Goal: Find specific page/section: Find specific page/section

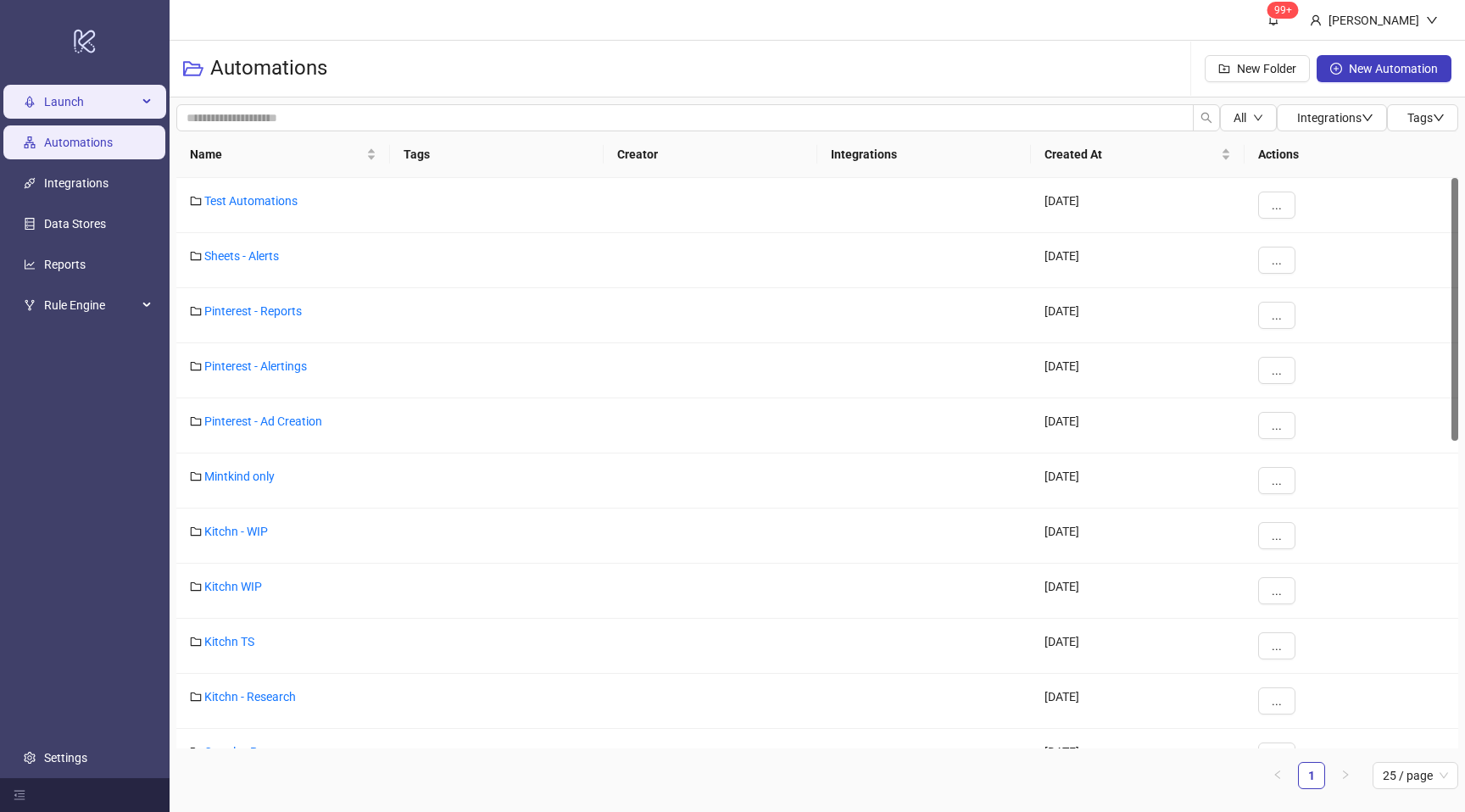
click at [88, 101] on span "Launch" at bounding box center [90, 101] width 93 height 33
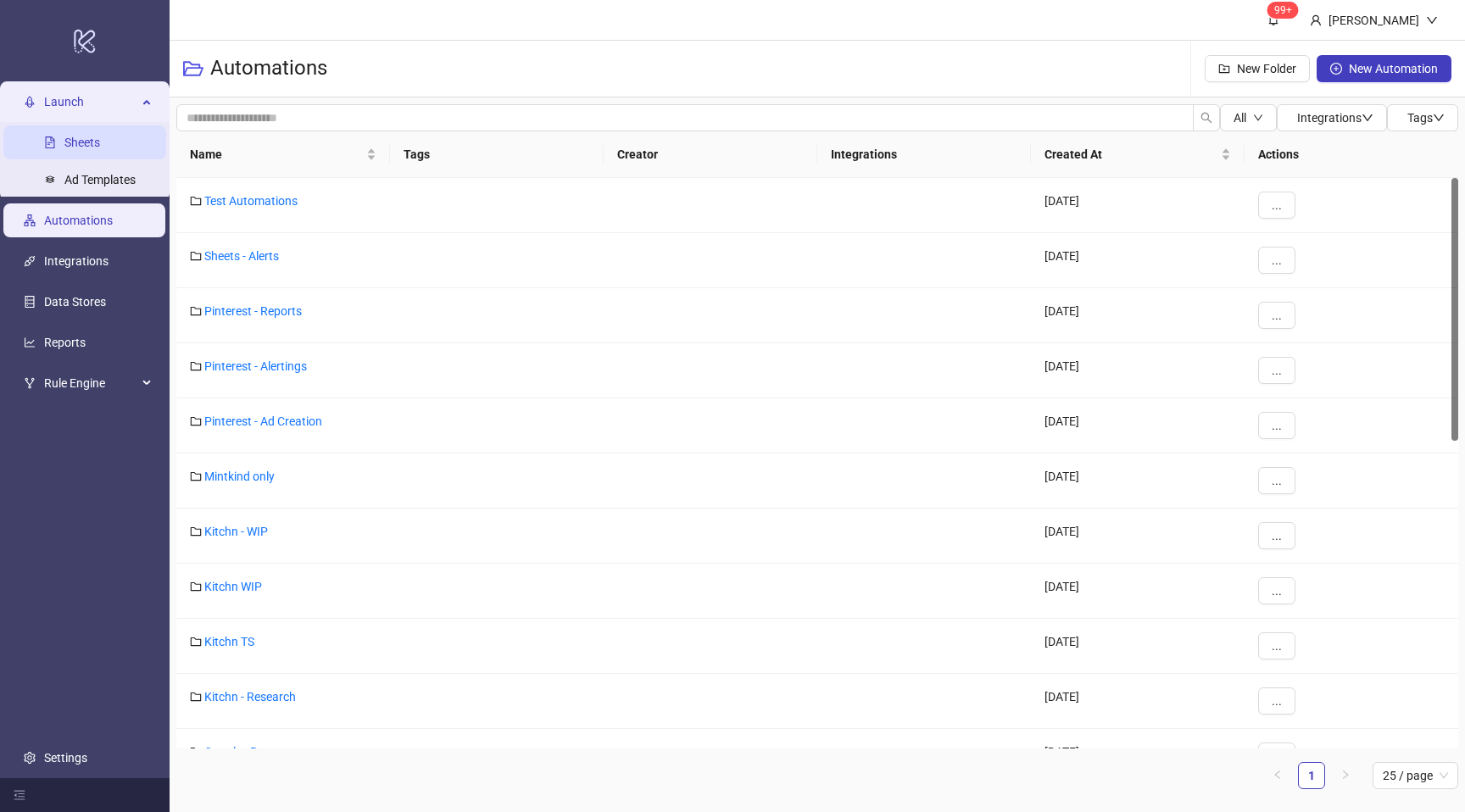
click at [83, 136] on link "Sheets" at bounding box center [82, 142] width 35 height 14
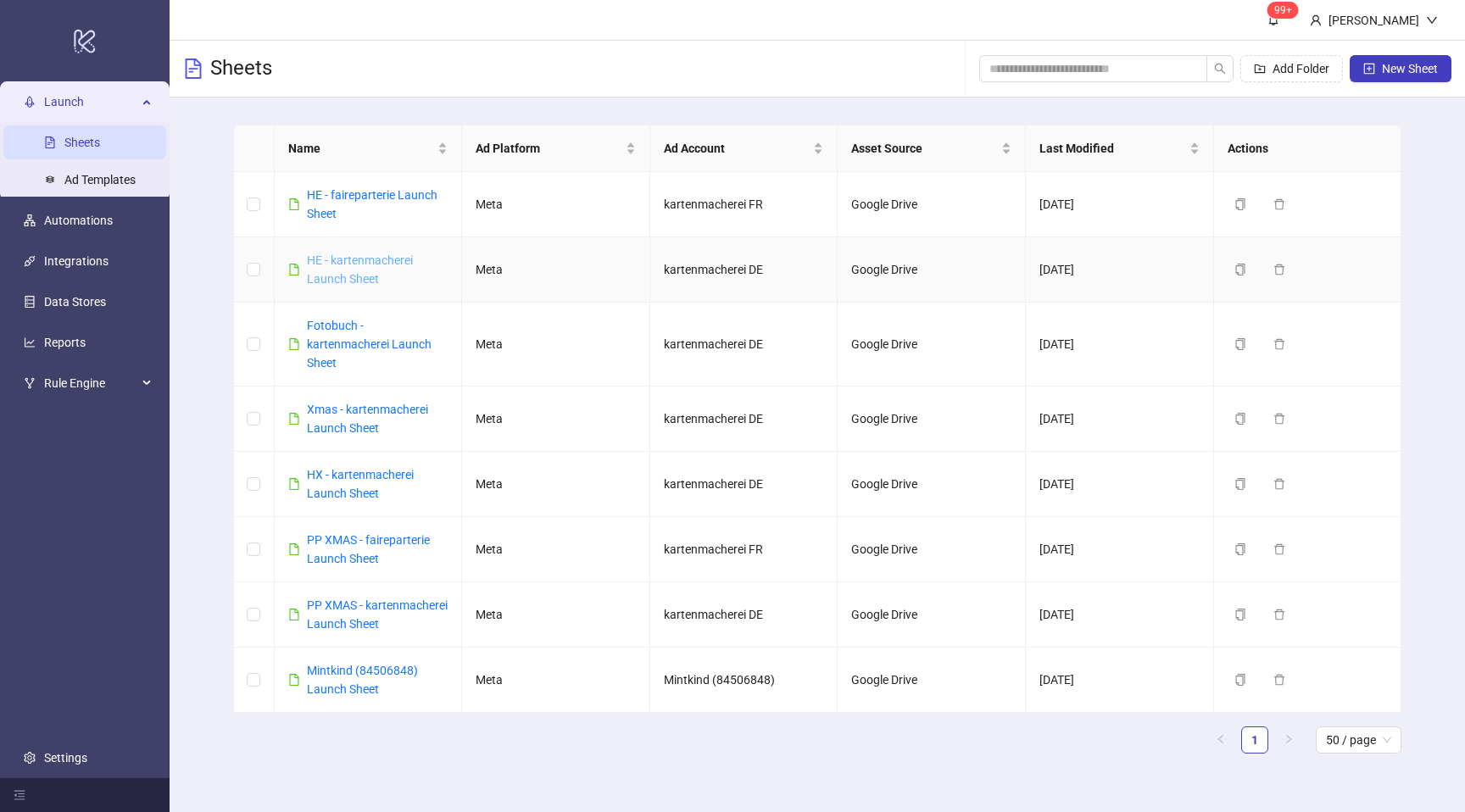
click at [355, 272] on link "HE - kartenmacherei Launch Sheet" at bounding box center [360, 270] width 106 height 33
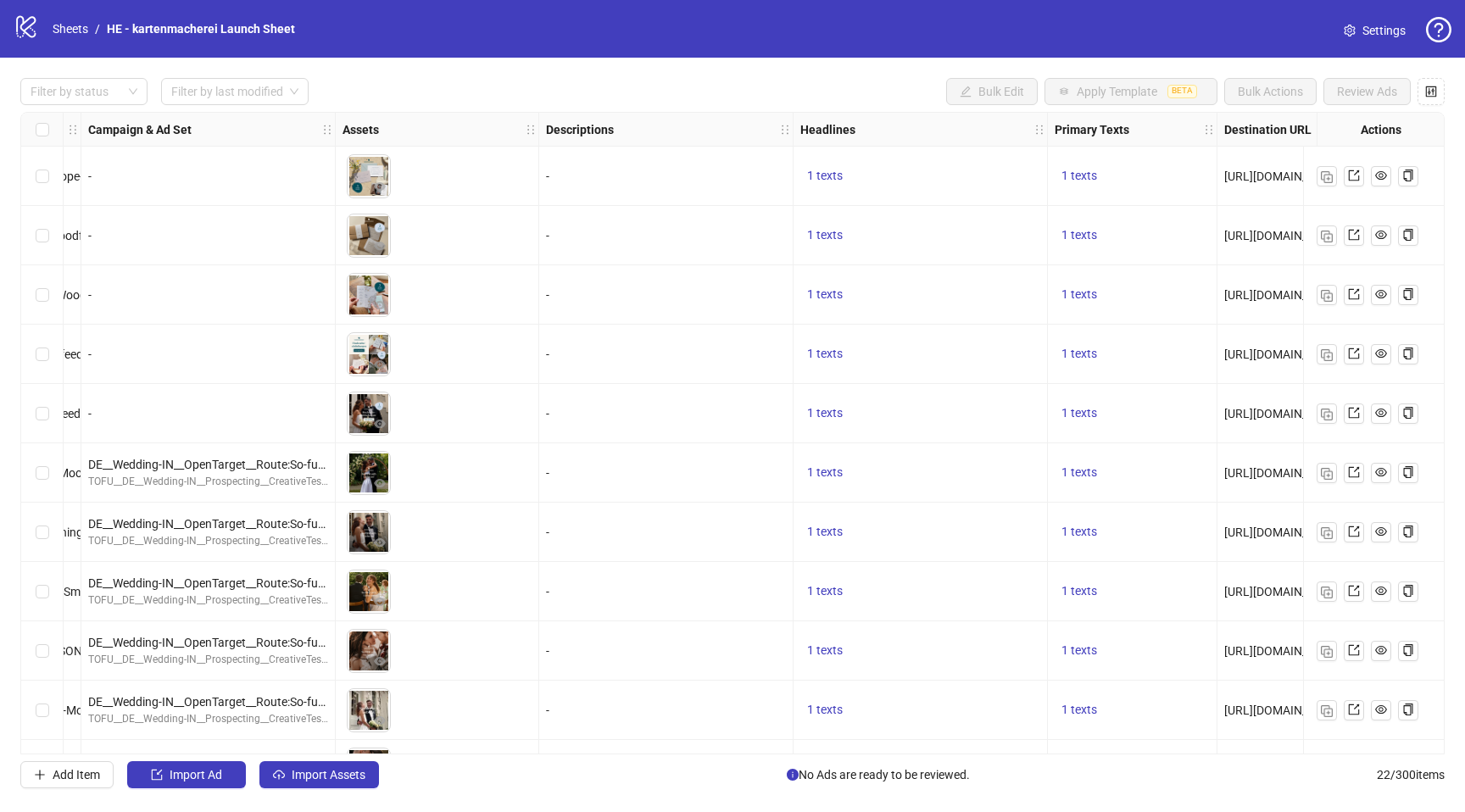
scroll to position [0, 495]
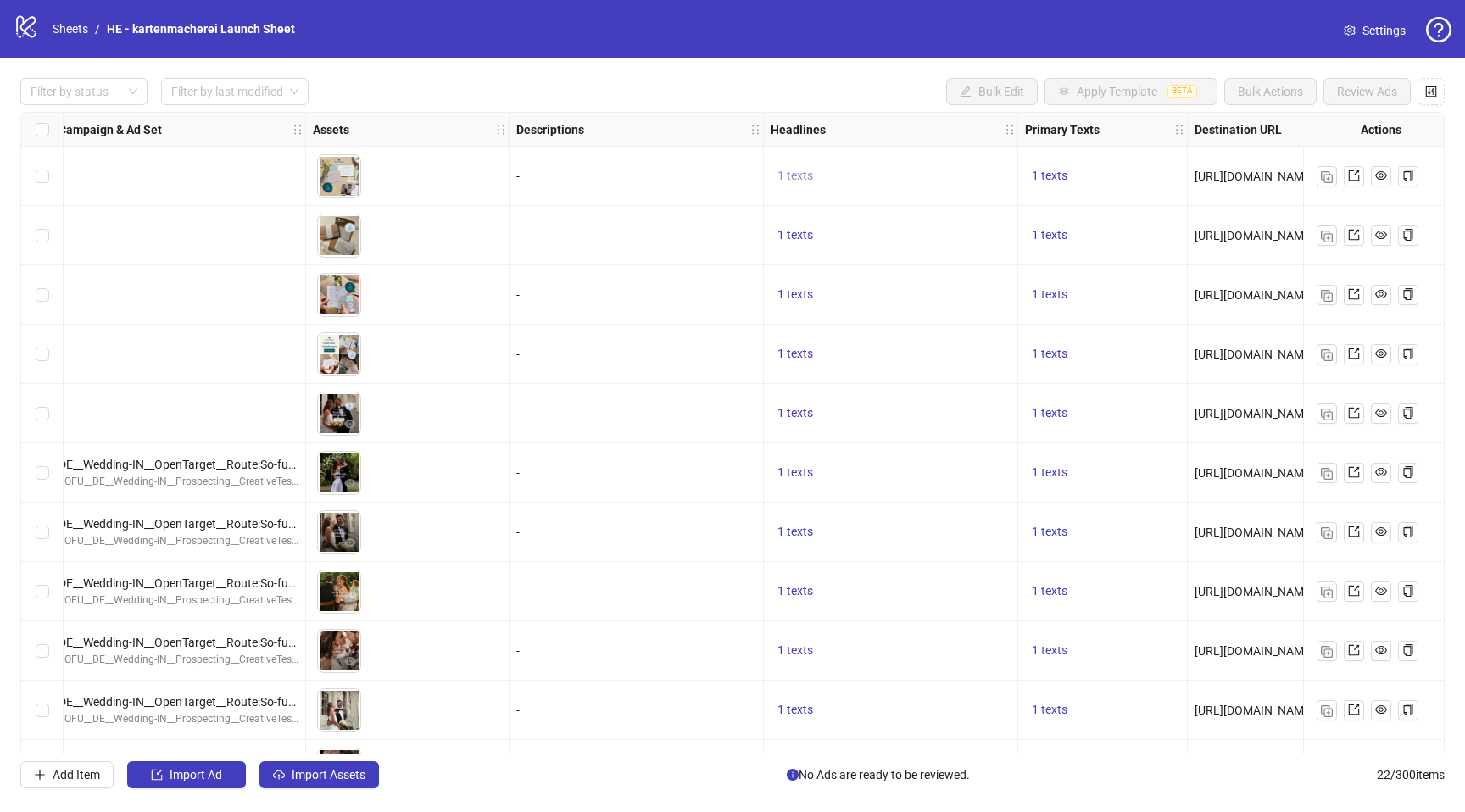
click at [804, 180] on span "1 texts" at bounding box center [795, 175] width 35 height 14
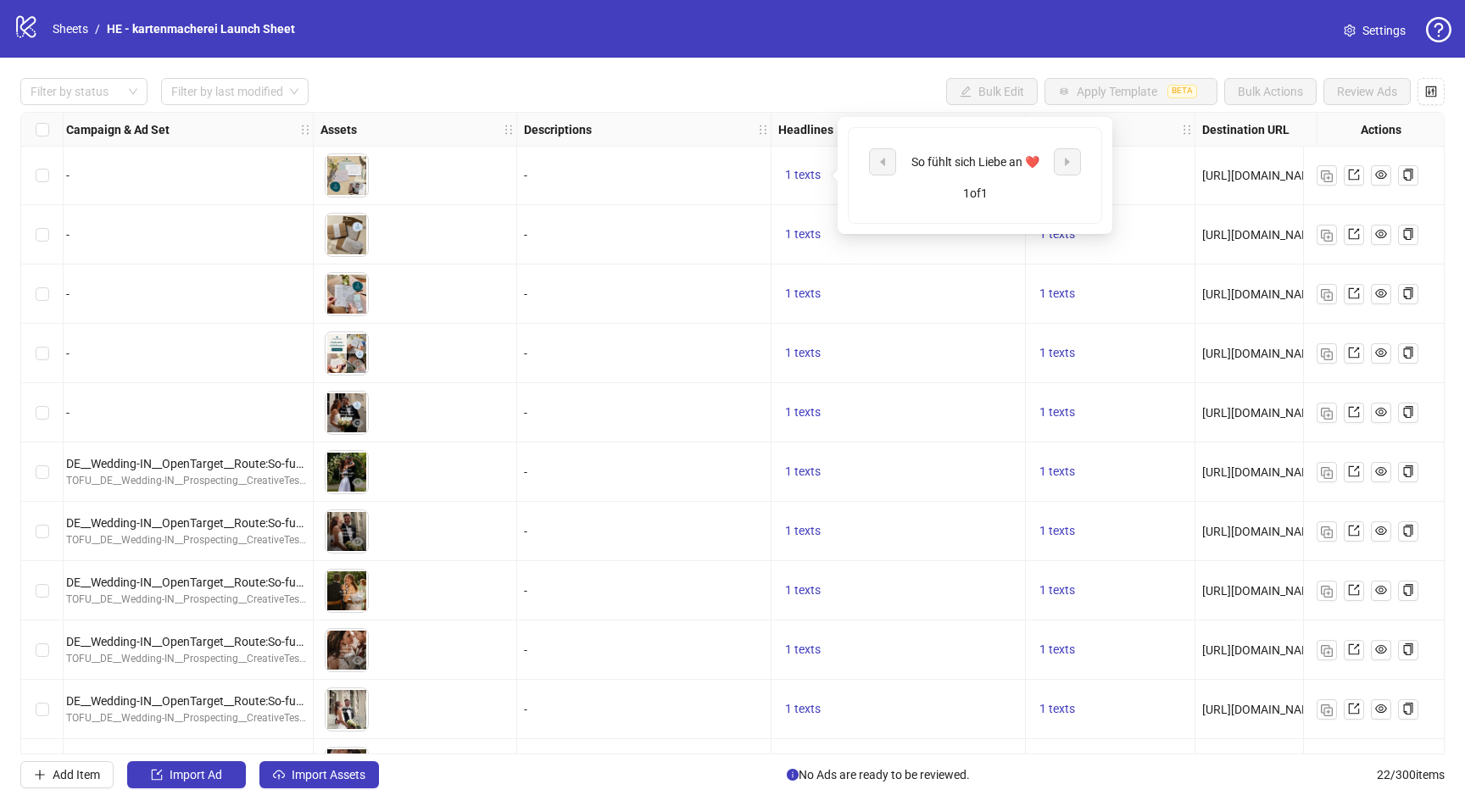
scroll to position [1, 486]
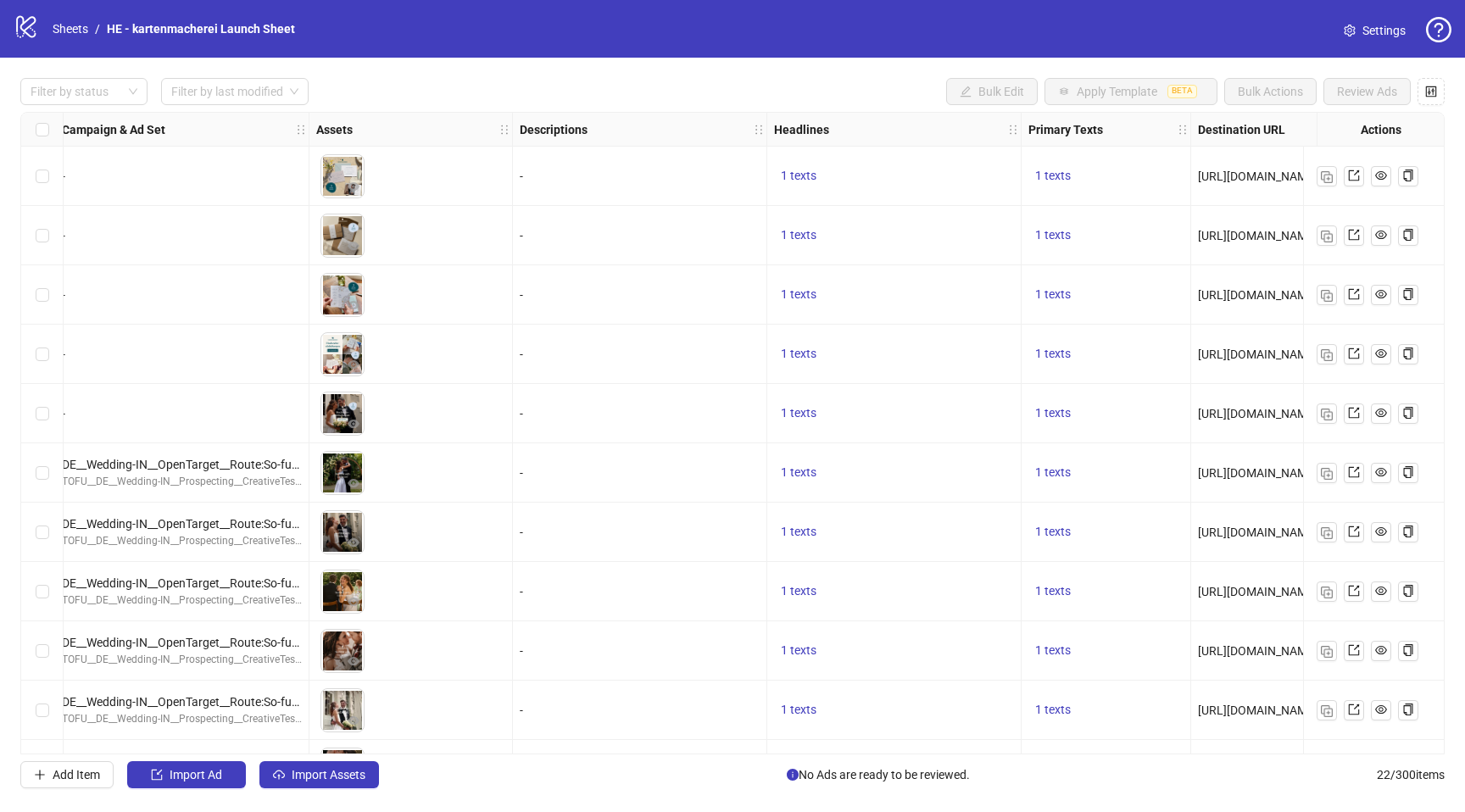
click at [890, 304] on div "Ad Format Ad Name Campaign & Ad Set Assets Descriptions Headlines Primary Texts…" at bounding box center [733, 433] width 1425 height 643
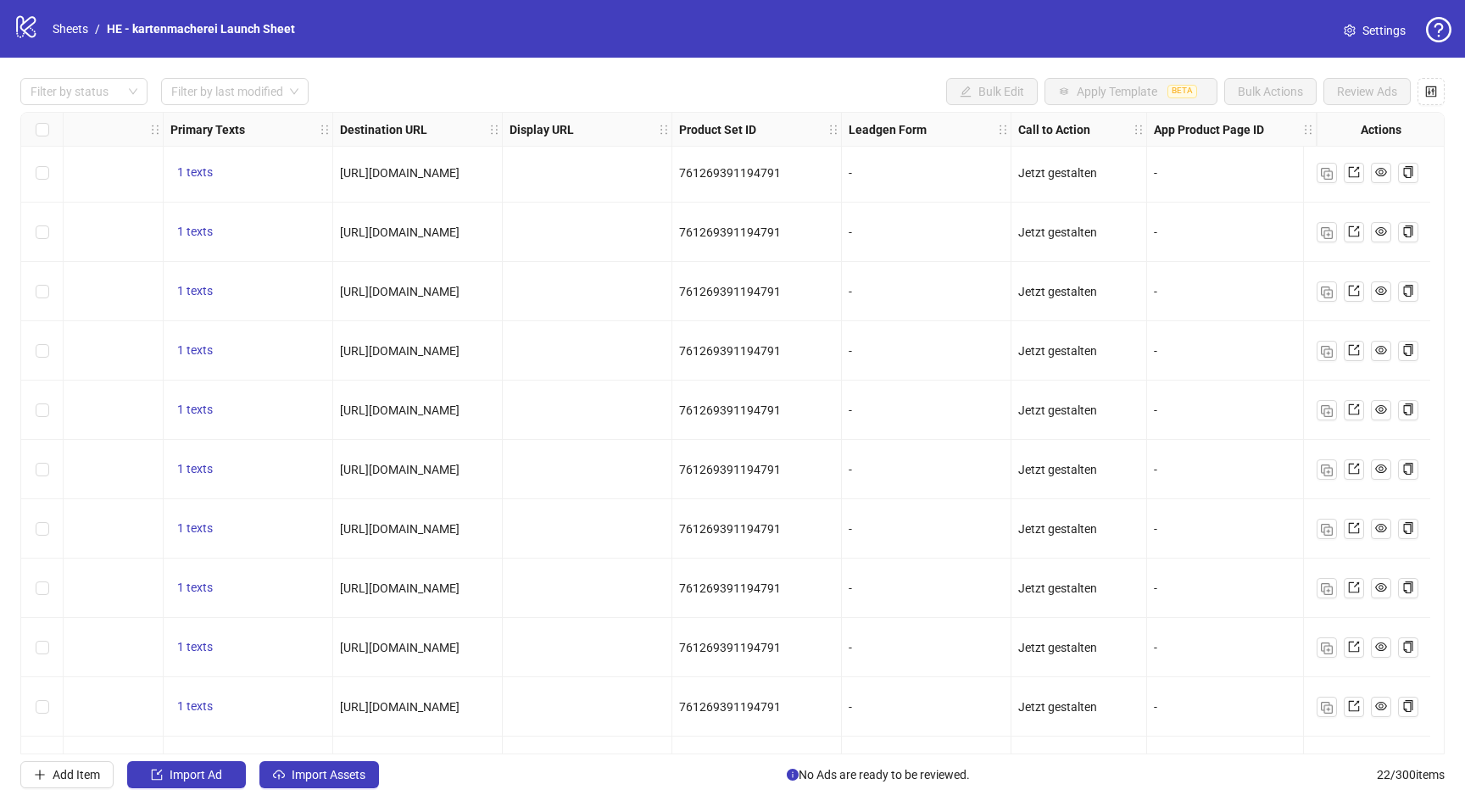
scroll to position [42, 1364]
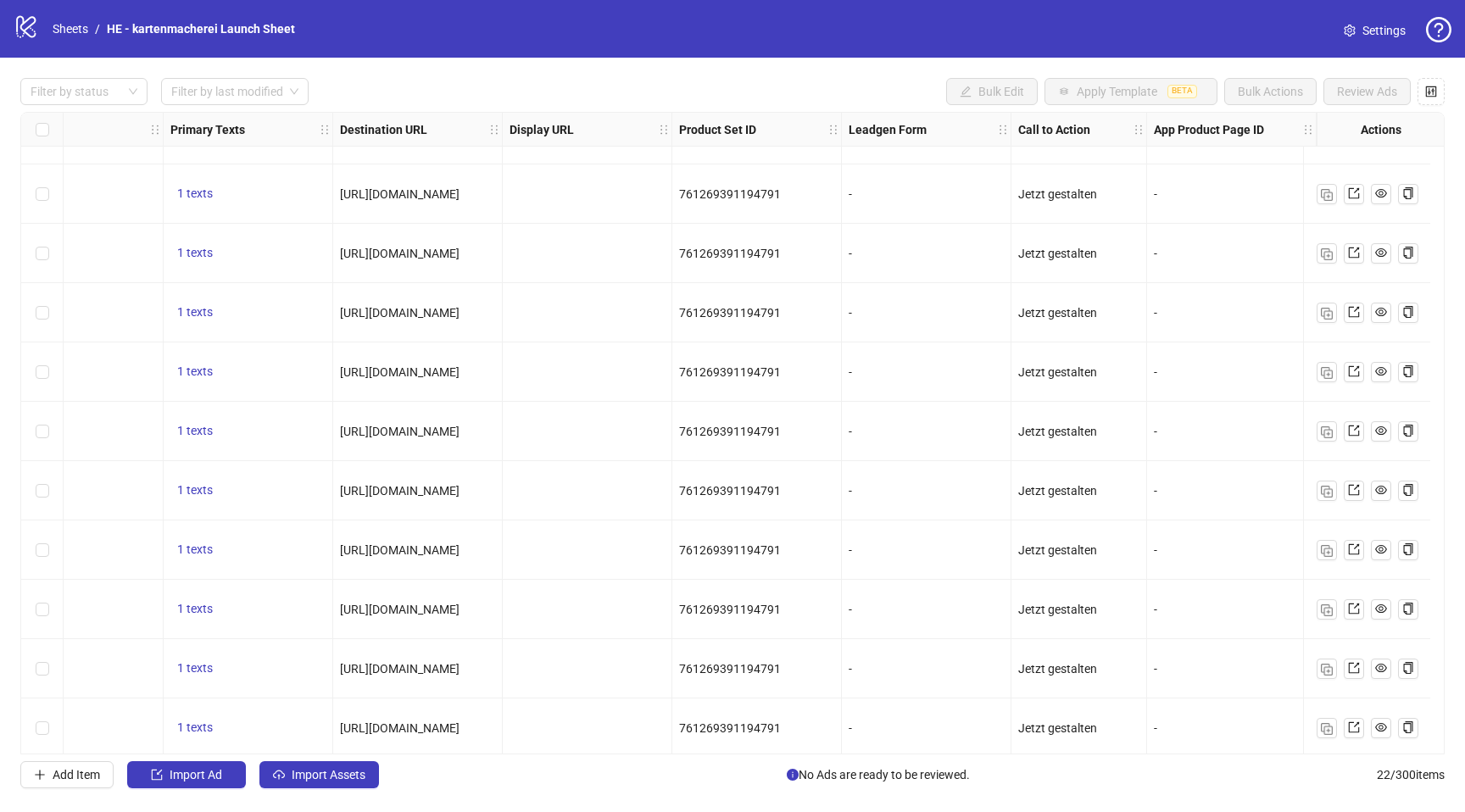
click at [417, 194] on span "[URL][DOMAIN_NAME]" at bounding box center [400, 193] width 120 height 14
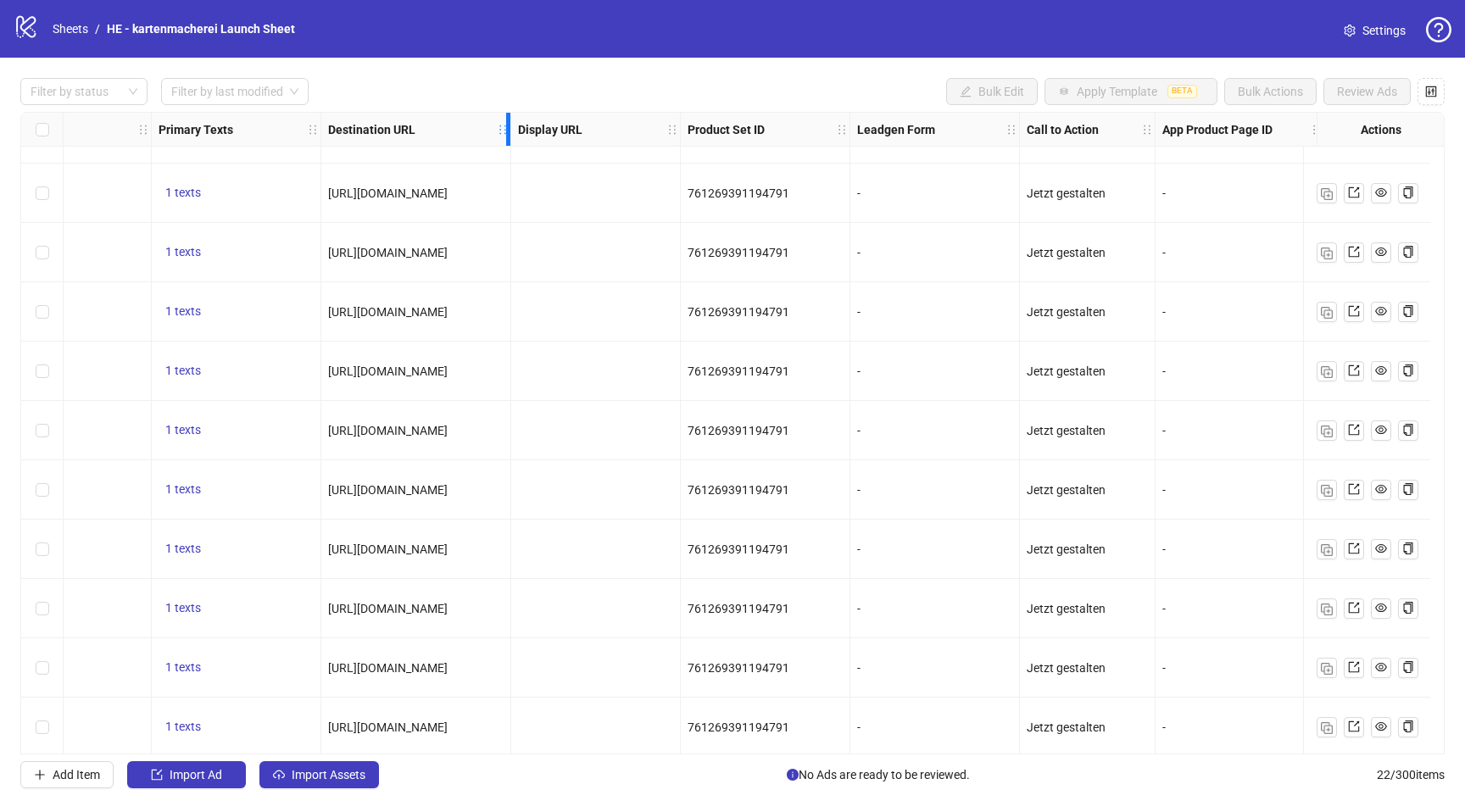
drag, startPoint x: 489, startPoint y: 119, endPoint x: 628, endPoint y: 245, distance: 187.6
click at [511, 183] on div "Ad Format Ad Name Campaign & Ad Set Assets Descriptions Headlines Primary Texts…" at bounding box center [56, 740] width 2793 height 1339
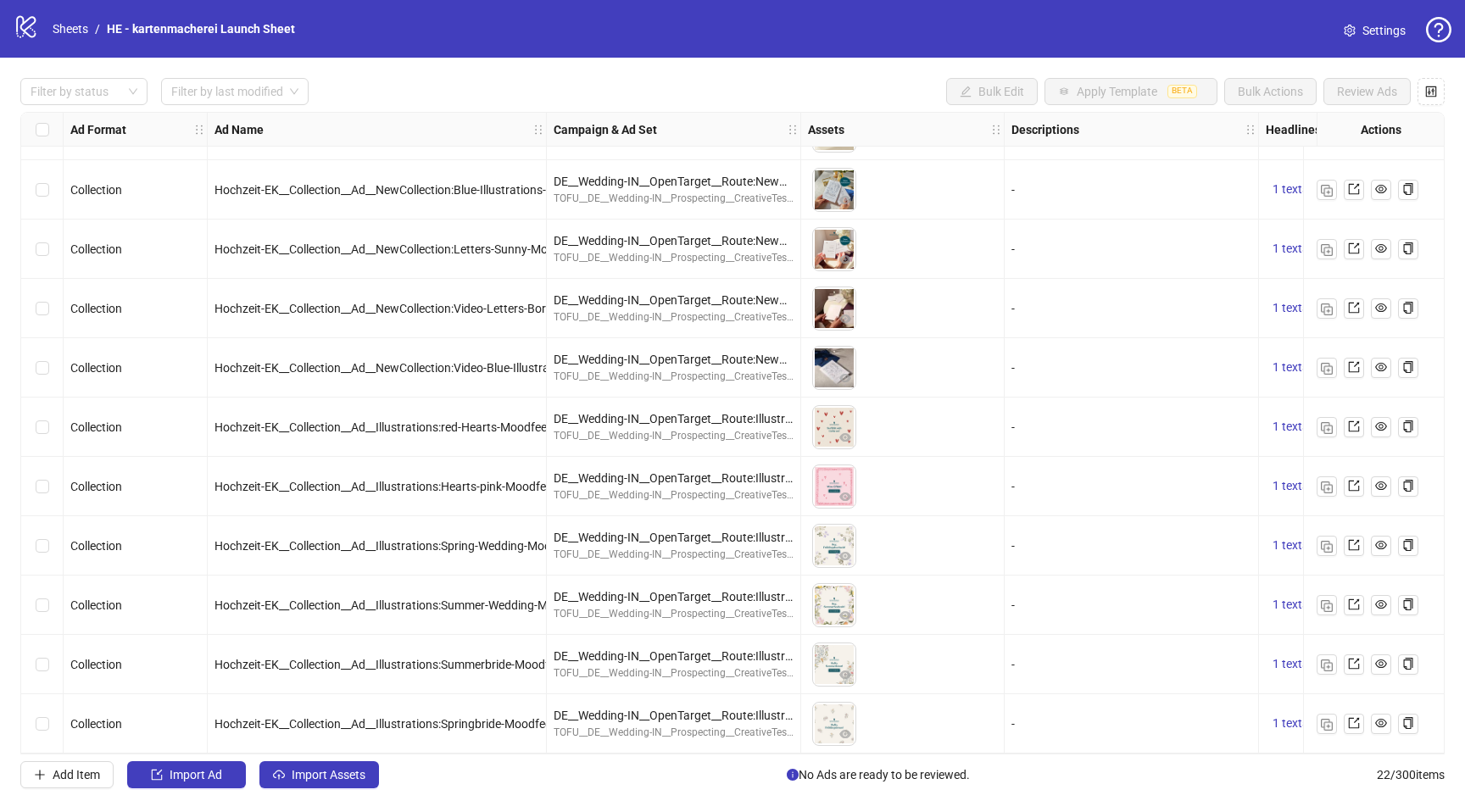
scroll to position [0, 0]
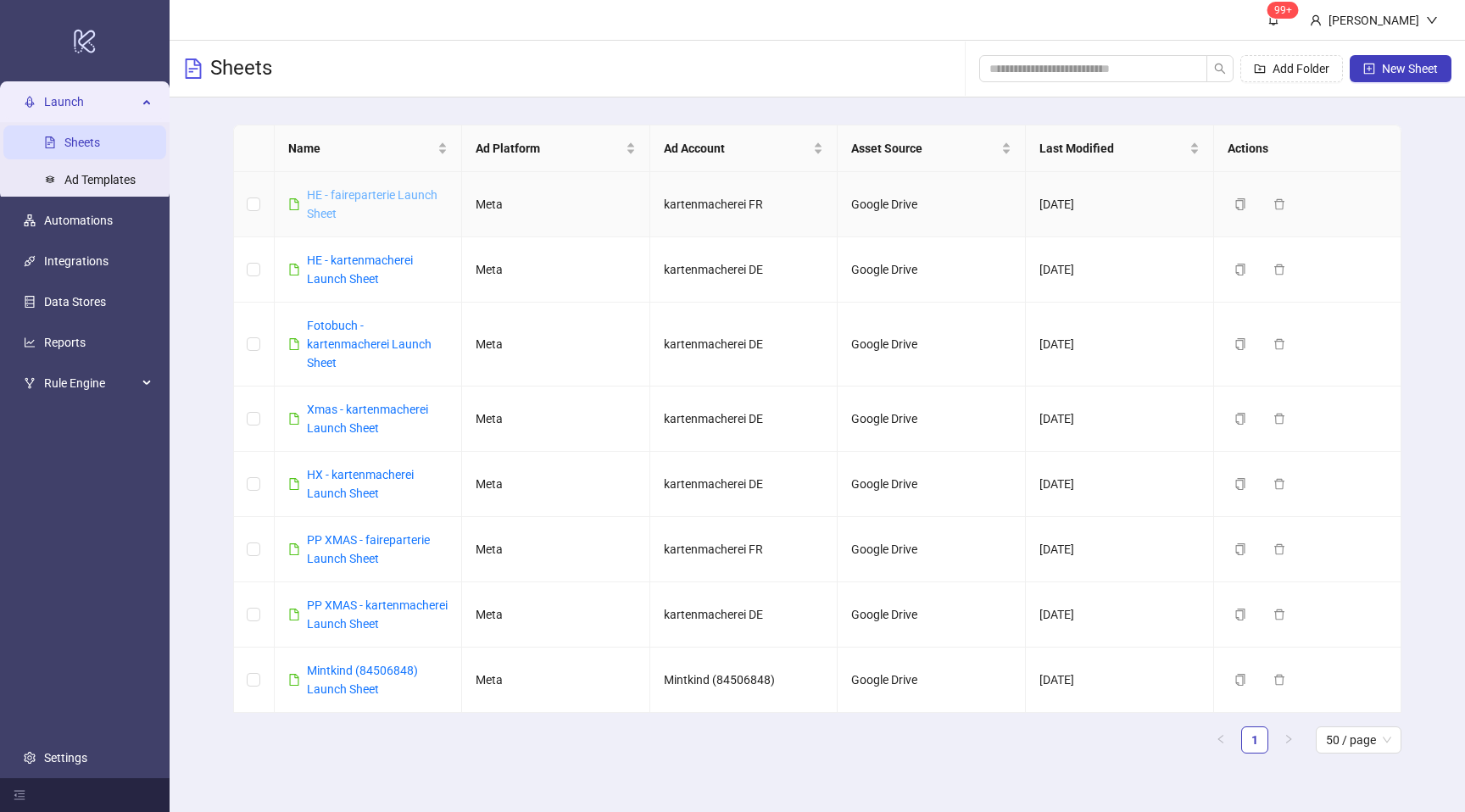
click at [360, 195] on link "HE - faireparterie Launch Sheet" at bounding box center [372, 204] width 130 height 33
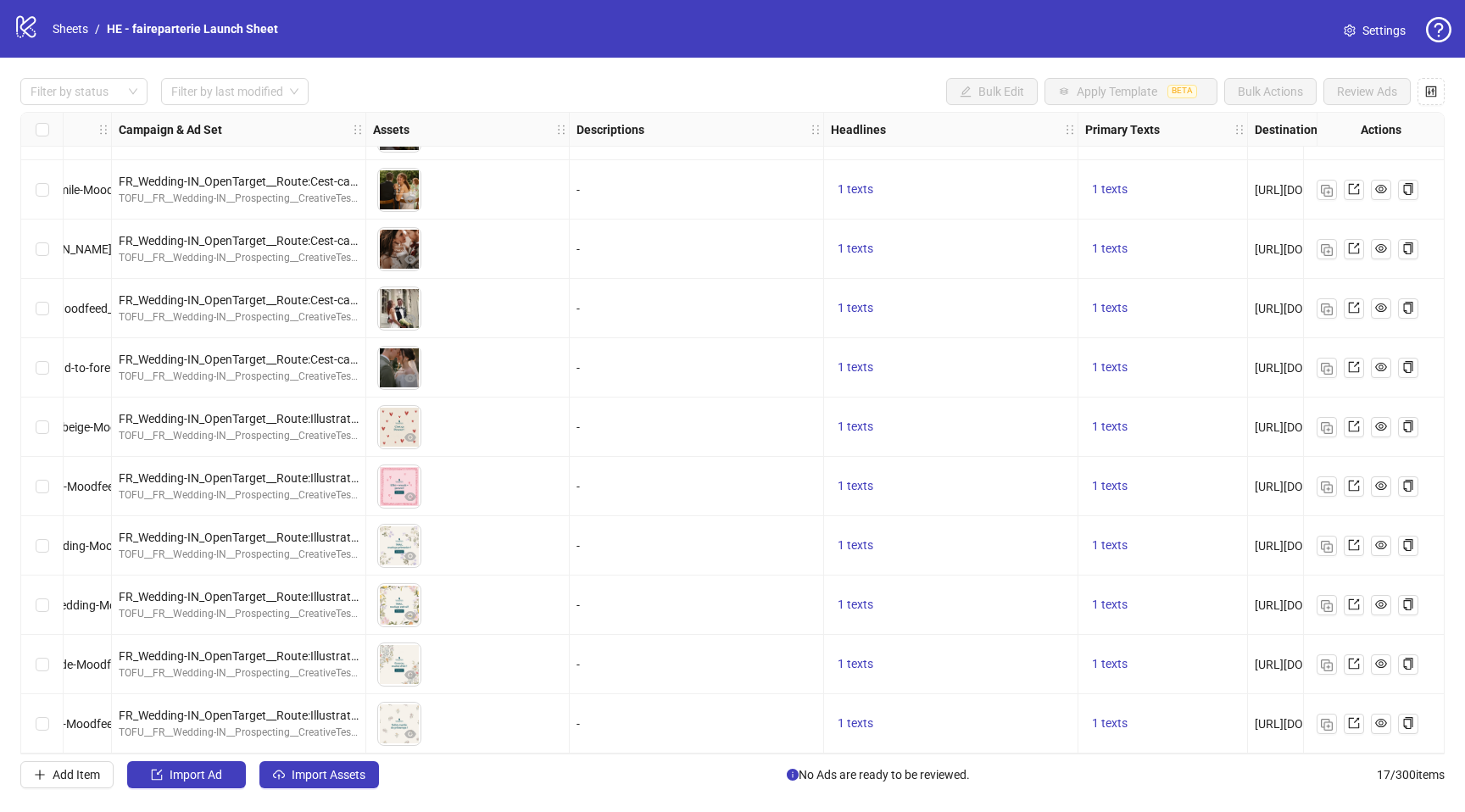
scroll to position [408, 0]
